Goal: Communication & Community: Share content

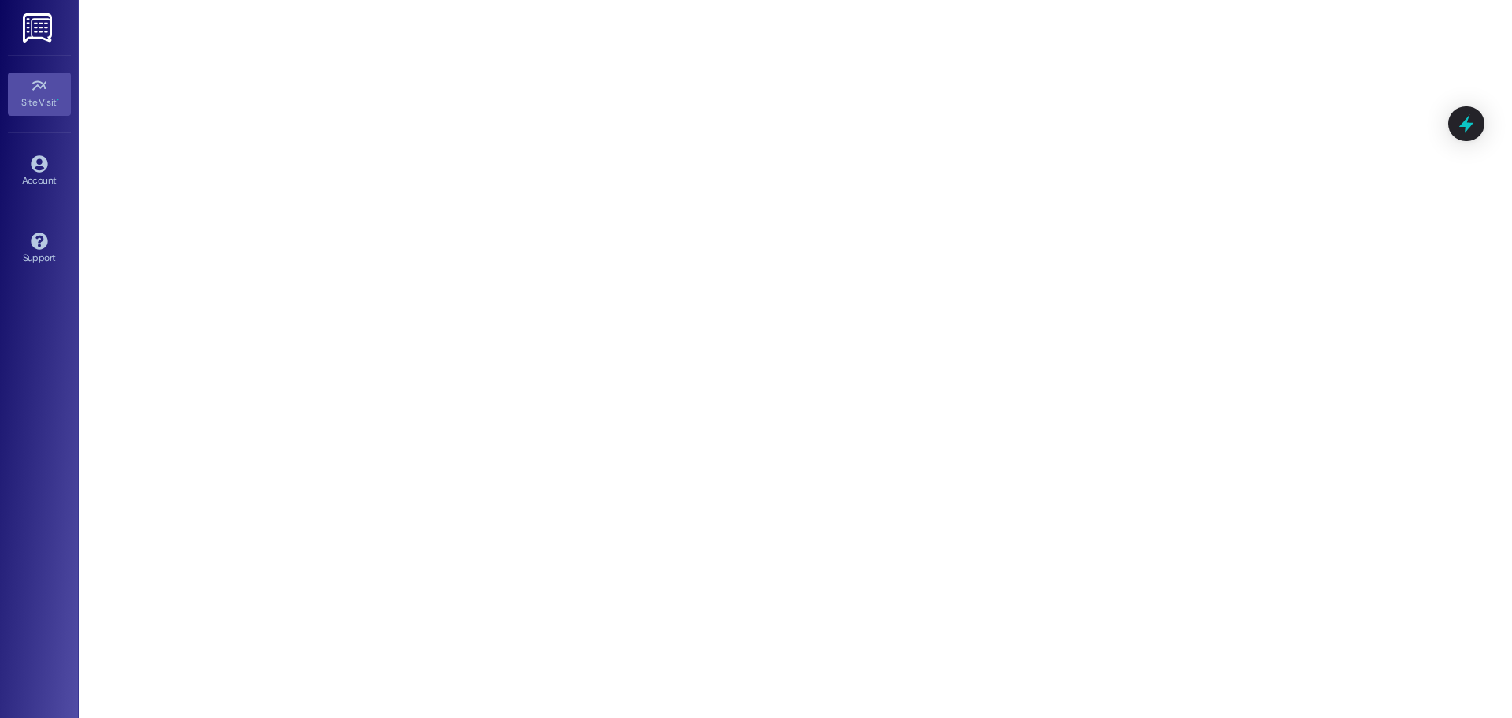
click at [46, 40] on img at bounding box center [39, 27] width 32 height 29
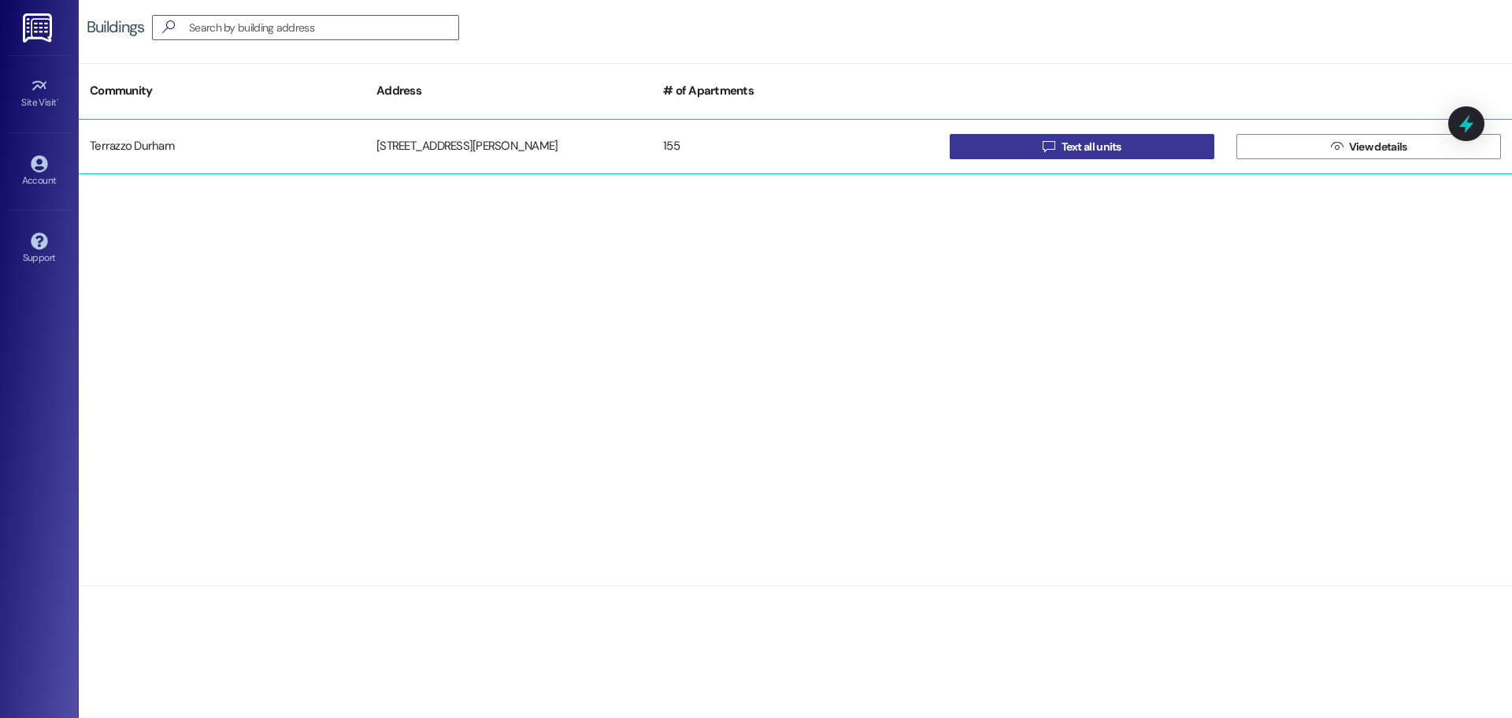
click at [1132, 143] on button " Text all units" at bounding box center [1082, 146] width 265 height 25
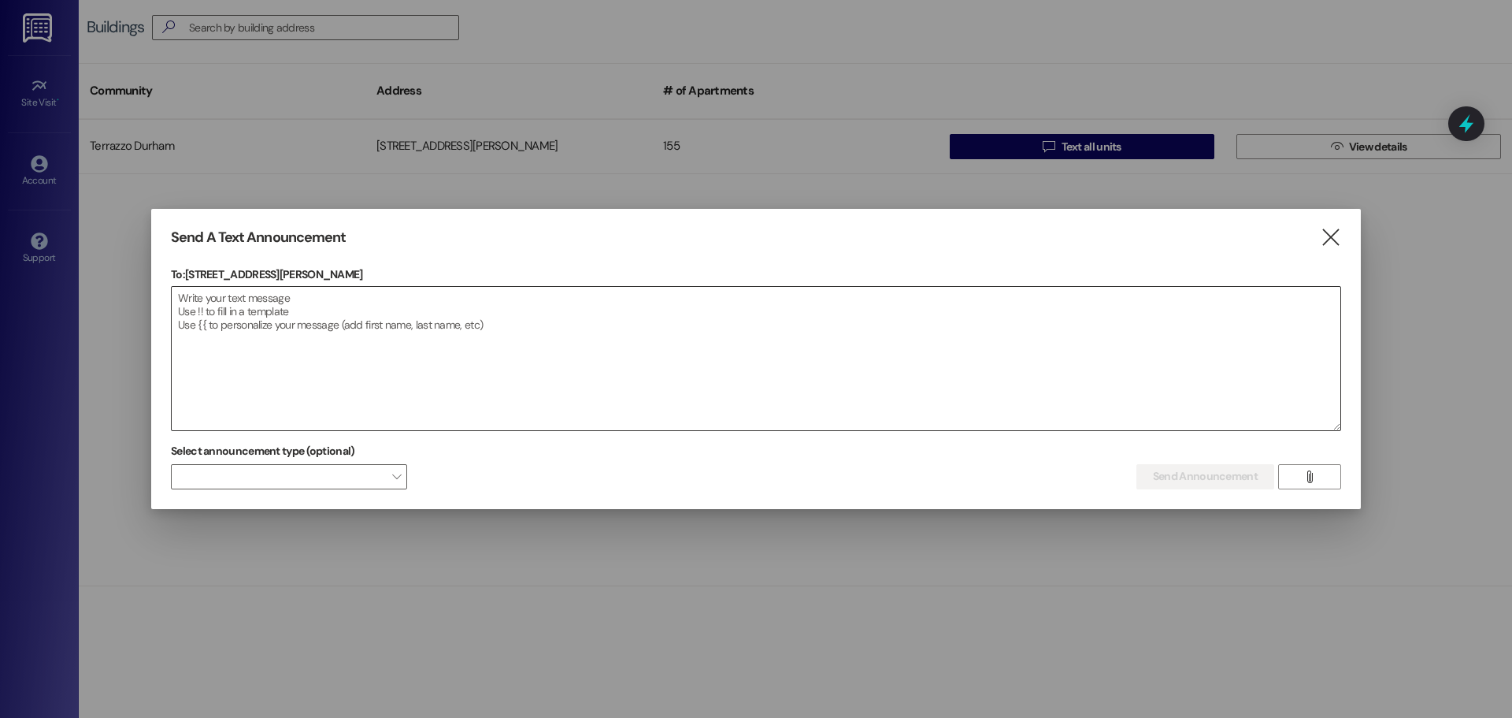
click at [217, 312] on textarea at bounding box center [756, 358] width 1169 height 143
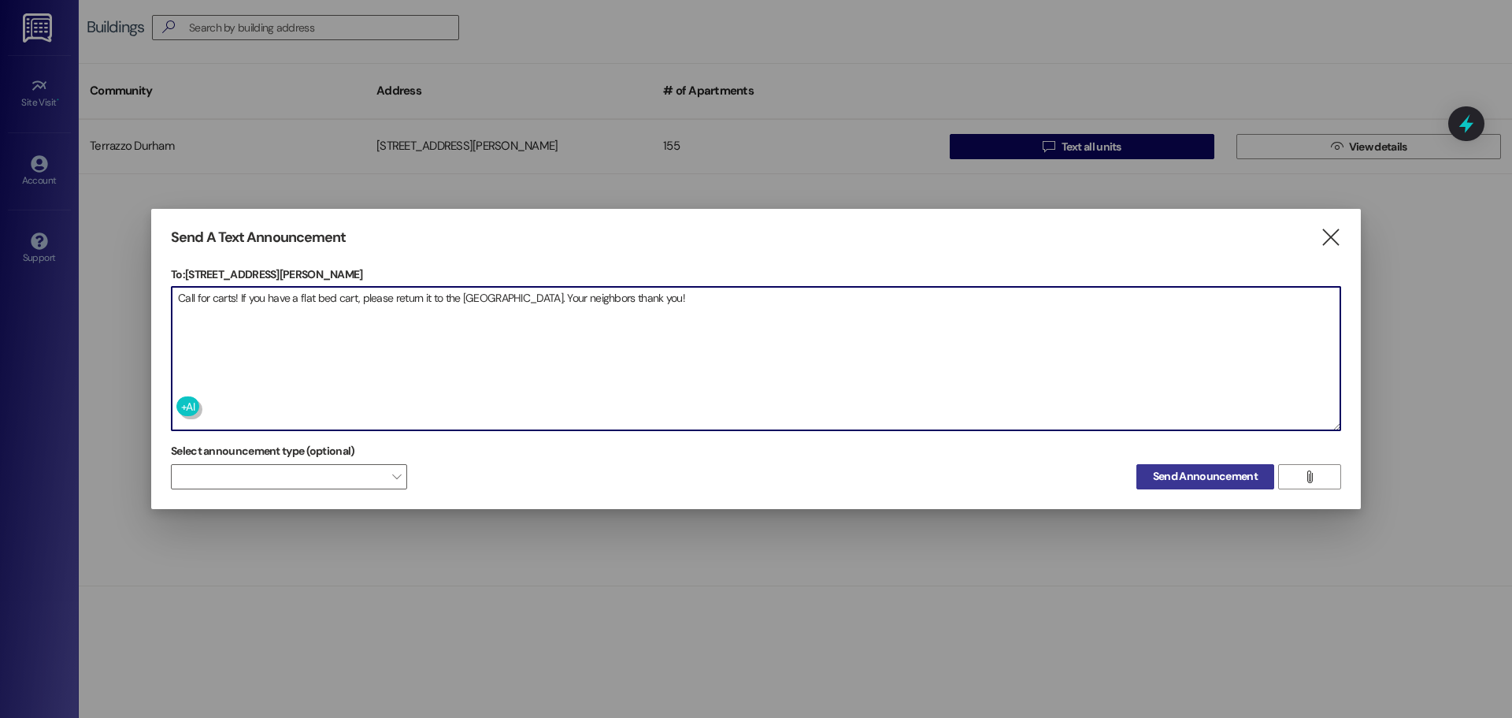
type textarea "Call for carts! If you have a flat bed cart, please return it to the [GEOGRAPHI…"
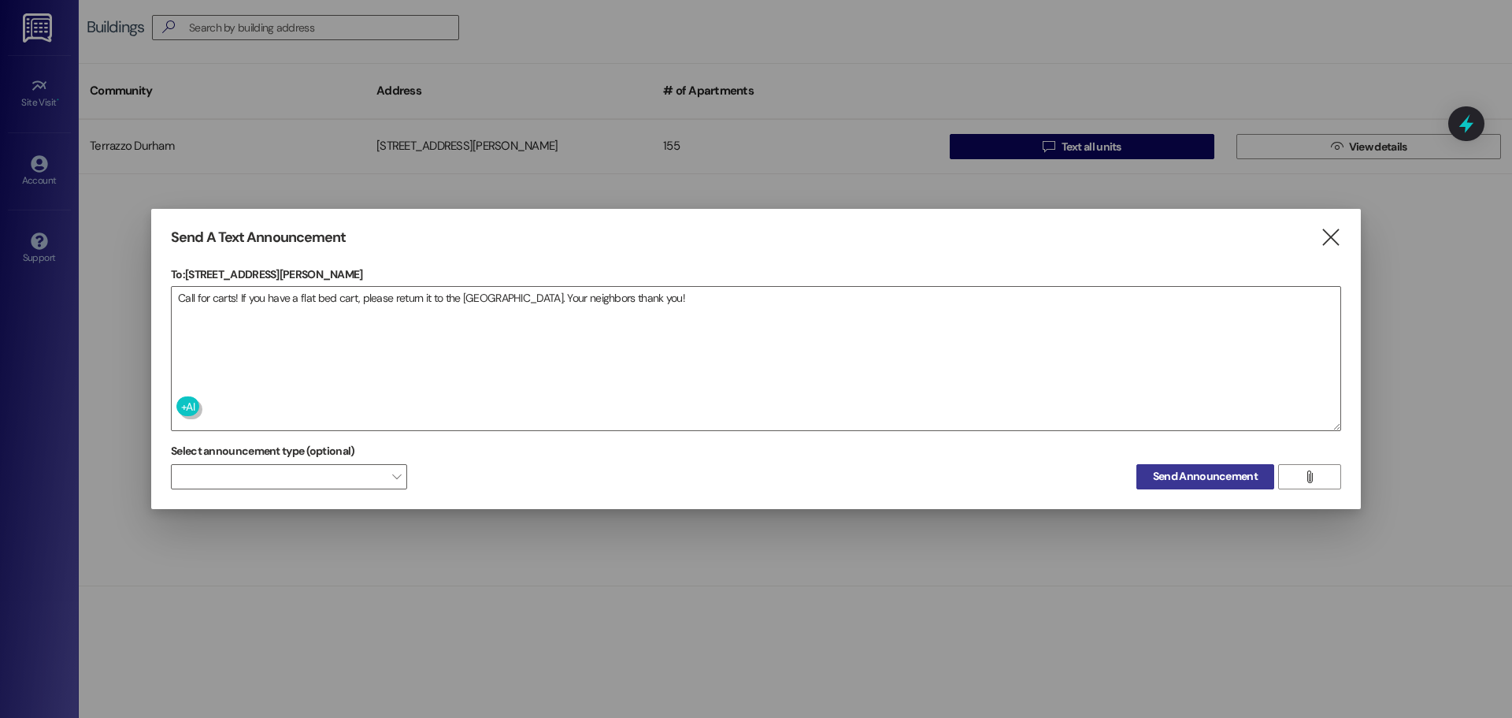
click at [1171, 480] on span "Send Announcement" at bounding box center [1205, 476] width 105 height 17
